Goal: Complete application form

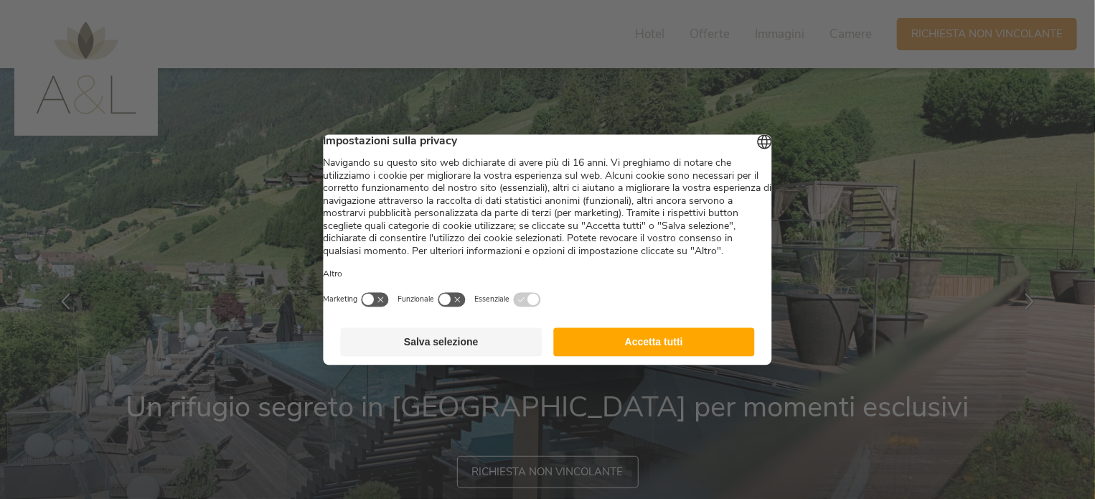
click at [624, 339] on footer "Salva selezione Accetta tutti" at bounding box center [548, 341] width 448 height 46
click at [625, 347] on button "Accetta tutti" at bounding box center [654, 341] width 202 height 29
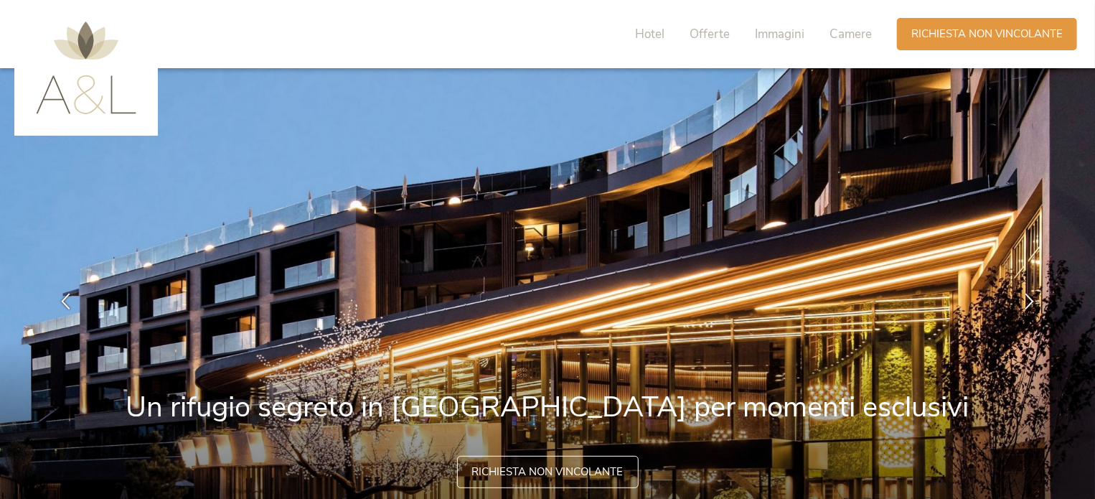
scroll to position [287, 0]
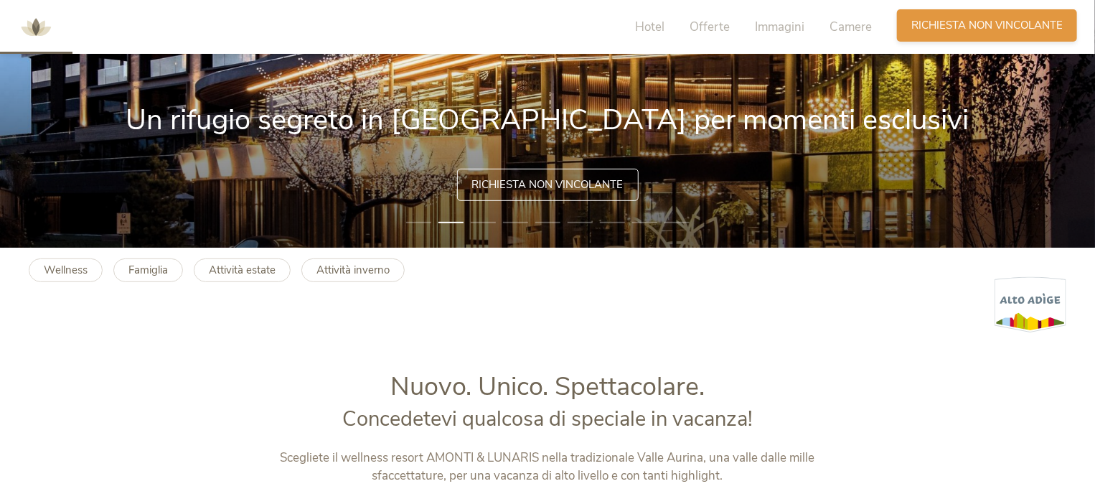
click at [997, 22] on span "Richiesta non vincolante" at bounding box center [986, 25] width 151 height 15
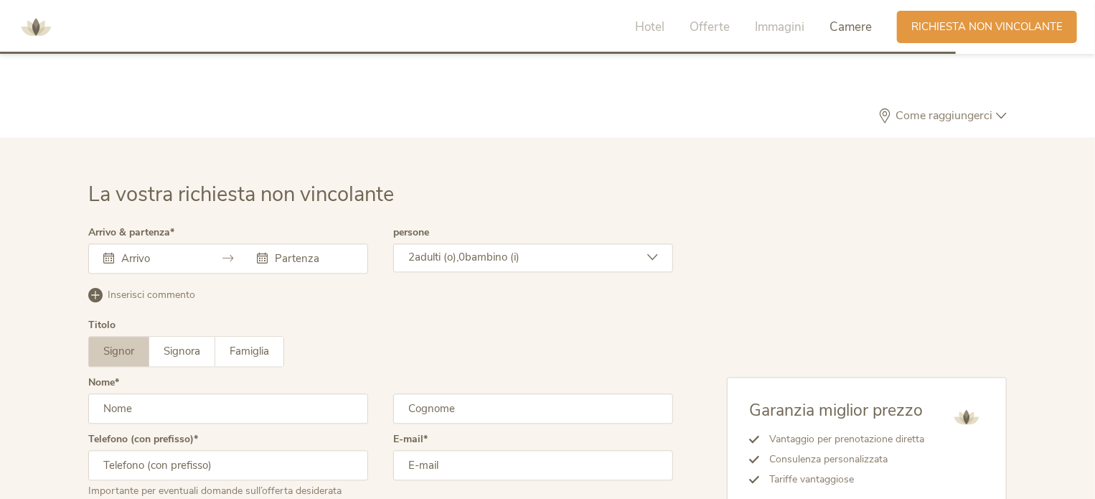
scroll to position [4257, 0]
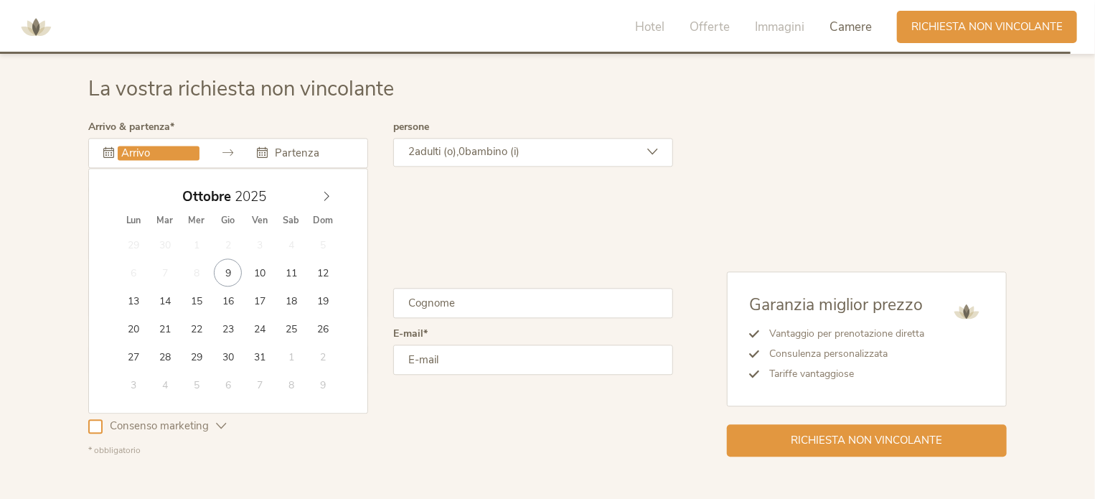
click at [141, 151] on input "text" at bounding box center [159, 153] width 82 height 14
click at [326, 187] on span at bounding box center [326, 193] width 24 height 20
click at [326, 191] on icon at bounding box center [326, 196] width 10 height 10
type input "2026"
click at [326, 191] on icon at bounding box center [326, 196] width 10 height 10
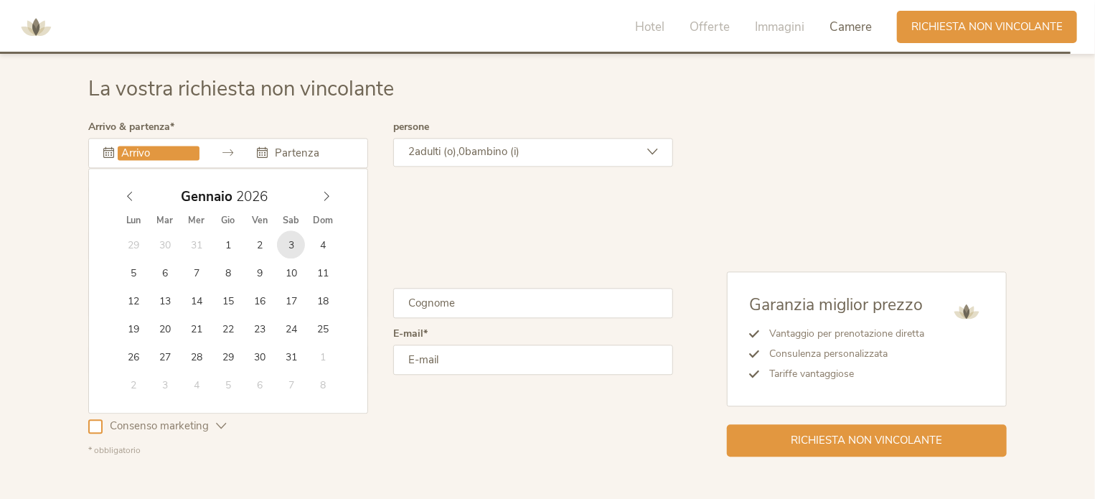
type input "[DATE]"
type input "2026"
click at [291, 146] on input "text" at bounding box center [312, 153] width 82 height 14
type input "[DATE]"
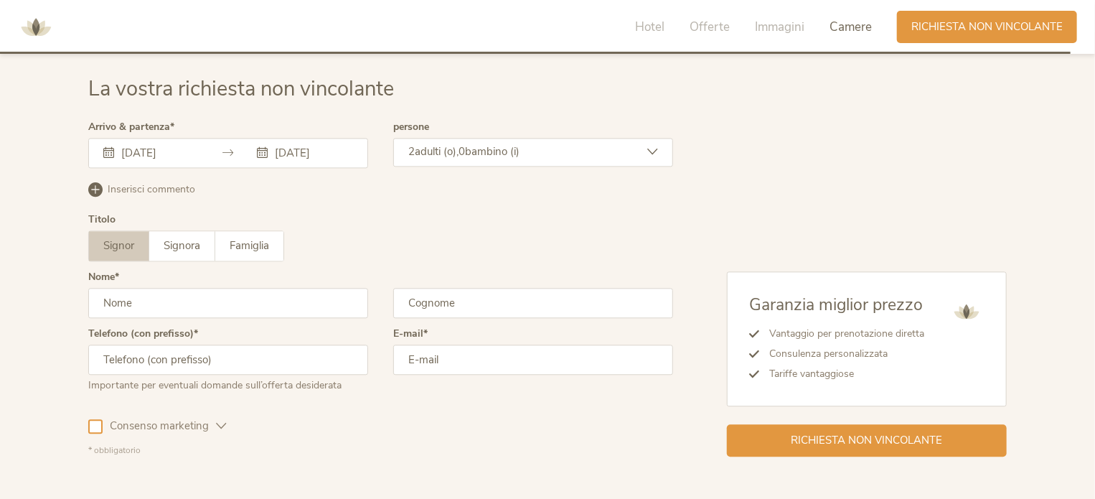
click at [136, 293] on input "text" at bounding box center [228, 303] width 280 height 30
click at [654, 147] on icon at bounding box center [652, 151] width 11 height 11
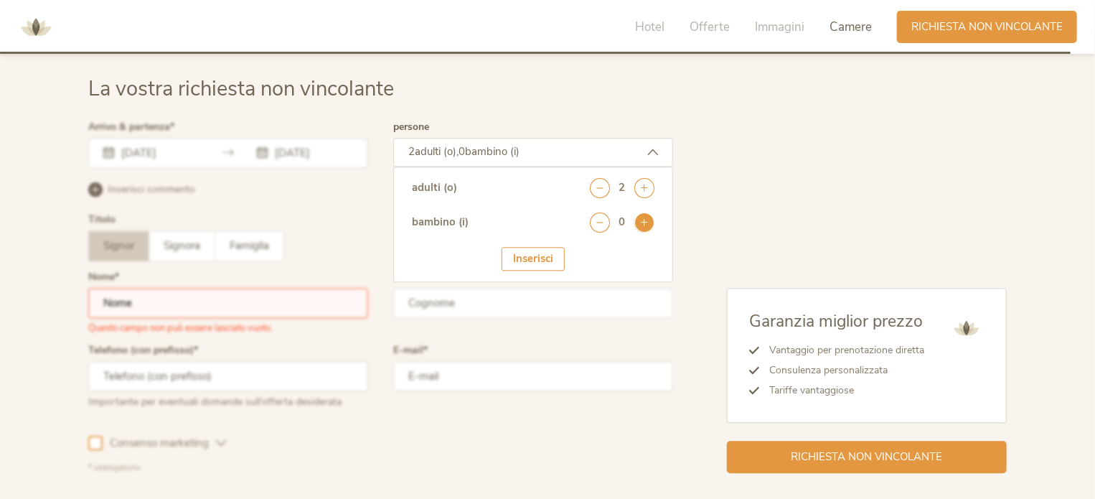
click at [644, 214] on icon at bounding box center [644, 222] width 20 height 20
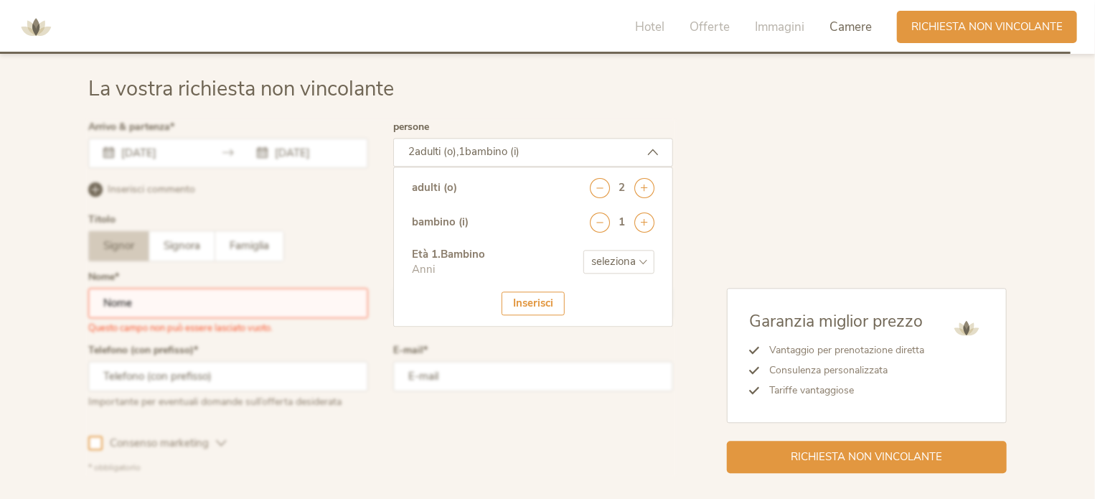
click at [619, 252] on select "seleziona 0 1 2 3 4 5 6 7 8 9 10 11 12 13 14 15 16 17" at bounding box center [618, 262] width 71 height 24
select select "16"
click at [583, 250] on select "seleziona 0 1 2 3 4 5 6 7 8 9 10 11 12 13 14 15 16 17" at bounding box center [618, 262] width 71 height 24
click at [514, 298] on div "Inserisci" at bounding box center [532, 303] width 63 height 24
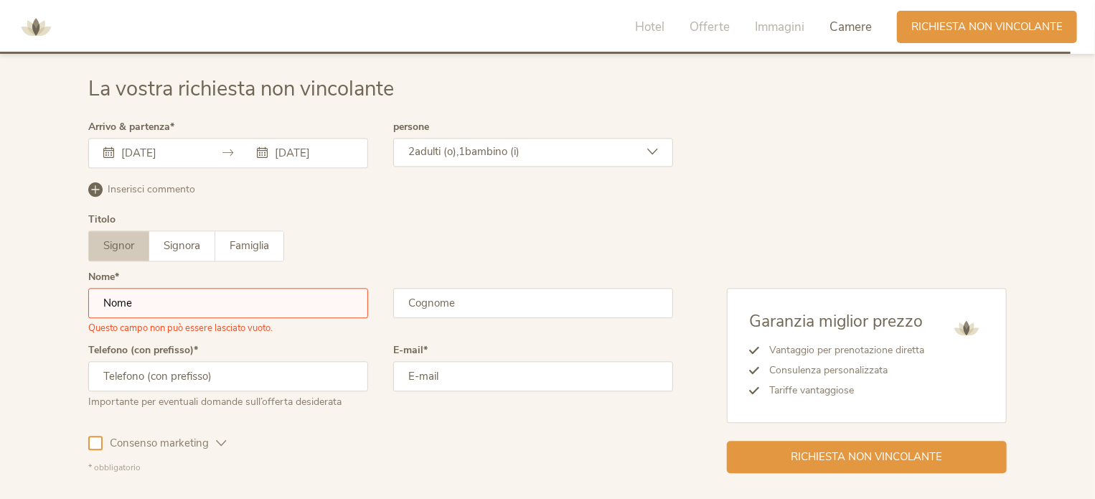
click at [136, 306] on input "text" at bounding box center [228, 303] width 280 height 30
type input "[PERSON_NAME]"
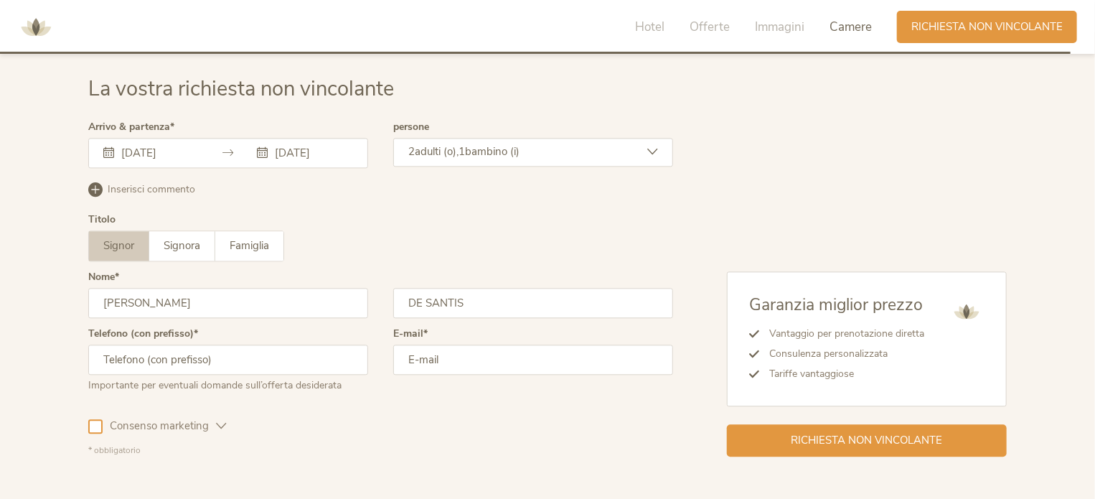
type input "DE SANTIS"
type input "3"
type input "[PHONE_NUMBER]"
click at [445, 358] on input "email" at bounding box center [533, 359] width 280 height 30
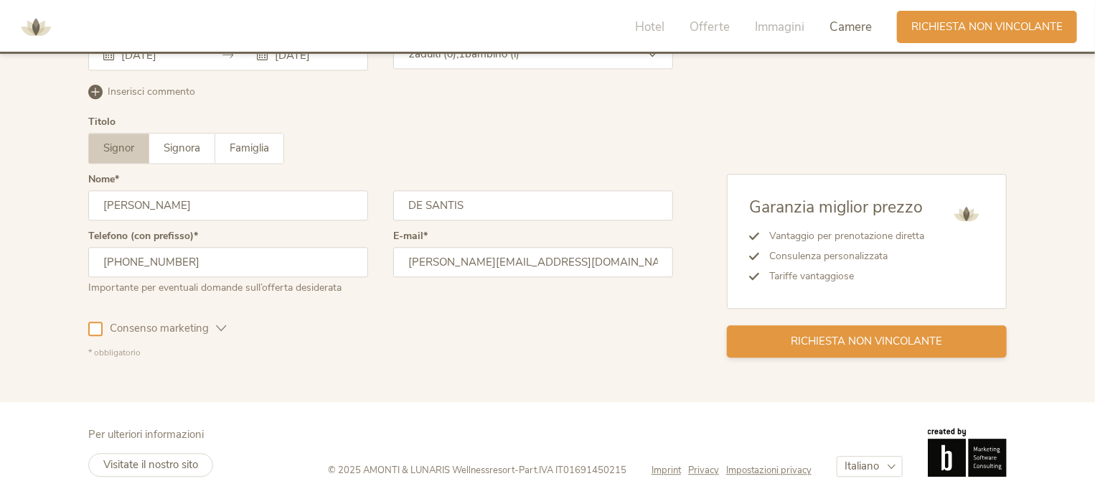
type input "[PERSON_NAME][EMAIL_ADDRESS][DOMAIN_NAME]"
click at [832, 338] on span "Richiesta non vincolante" at bounding box center [866, 341] width 151 height 15
